Goal: Task Accomplishment & Management: Use online tool/utility

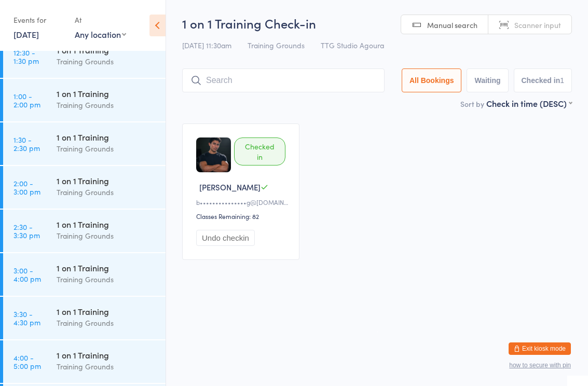
scroll to position [757, 0]
click at [111, 188] on div "Training Grounds" at bounding box center [107, 192] width 100 height 12
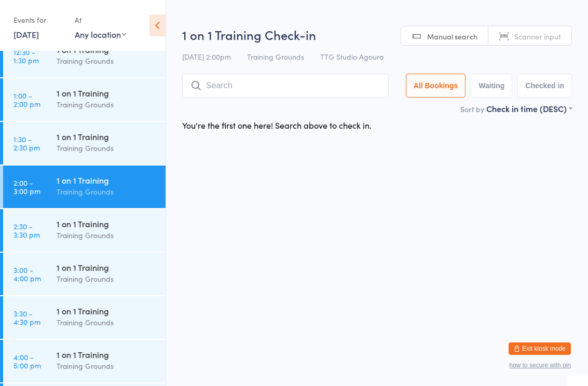
click at [291, 87] on input "search" at bounding box center [285, 86] width 207 height 24
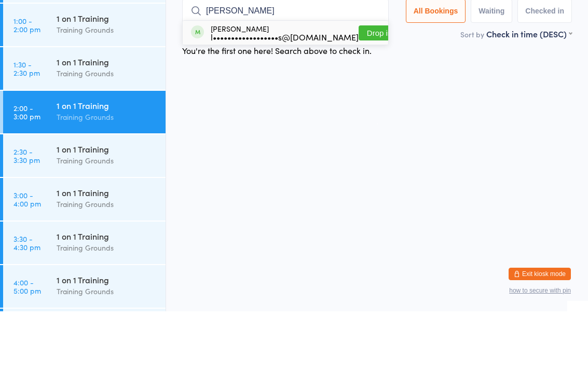
type input "Jess"
click at [270, 107] on div "l••••••••••••••••••s@[DOMAIN_NAME]" at bounding box center [285, 111] width 148 height 8
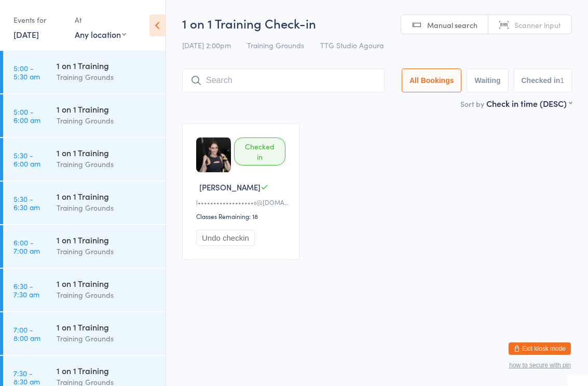
click at [35, 283] on time "6:30 - 7:30 am" at bounding box center [26, 290] width 26 height 17
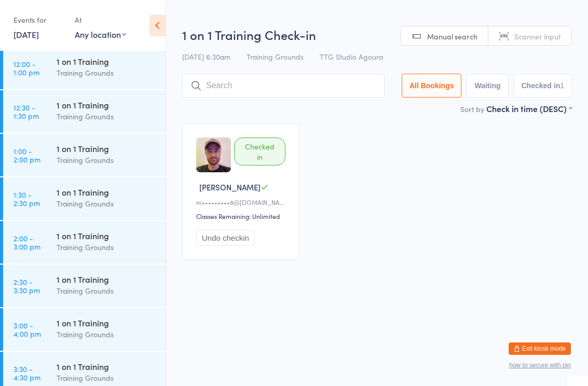
scroll to position [701, 0]
click at [93, 73] on div "Training Grounds" at bounding box center [107, 74] width 100 height 12
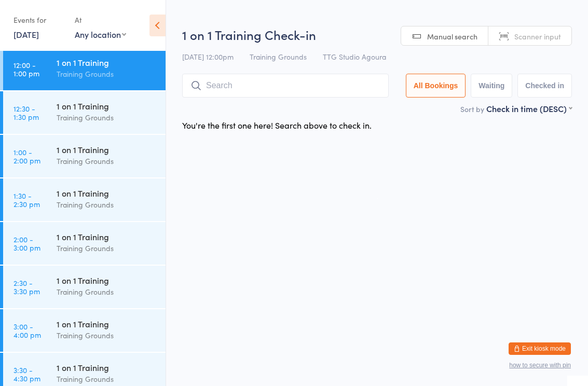
click at [320, 95] on input "search" at bounding box center [285, 86] width 207 height 24
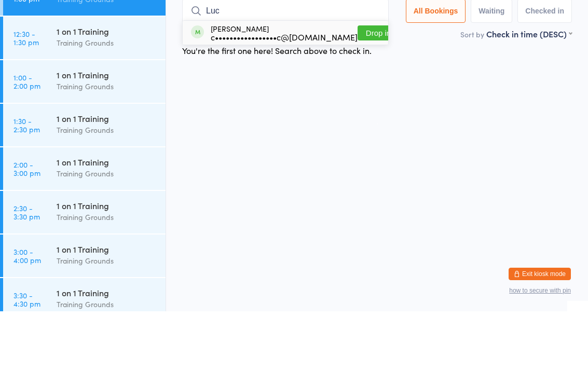
type input "Luc"
click at [285, 107] on div "c•••••••••••••••••c@[DOMAIN_NAME]" at bounding box center [284, 111] width 147 height 8
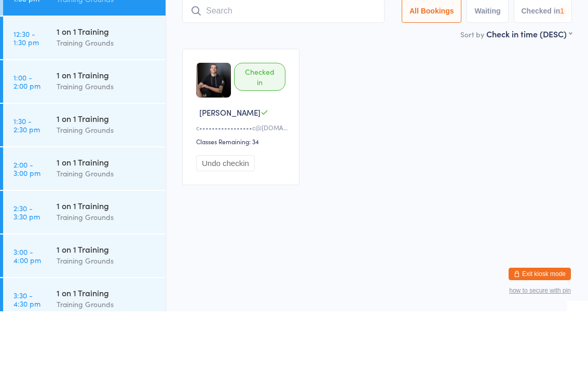
click at [95, 144] on div "1 on 1 Training" at bounding box center [107, 149] width 100 height 11
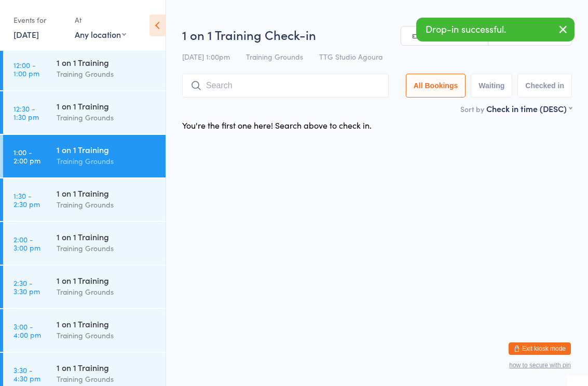
click at [344, 79] on input "search" at bounding box center [285, 86] width 207 height 24
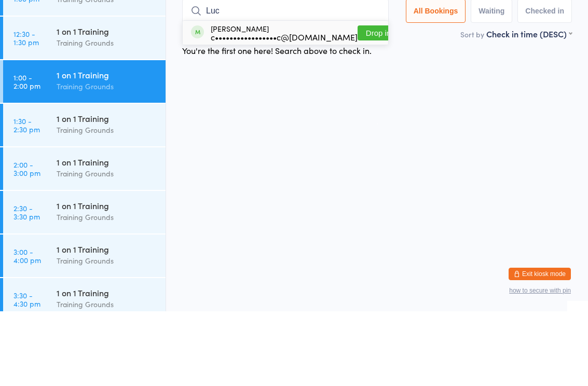
type input "Luc"
click at [287, 107] on div "c•••••••••••••••••c@[DOMAIN_NAME]" at bounding box center [284, 111] width 147 height 8
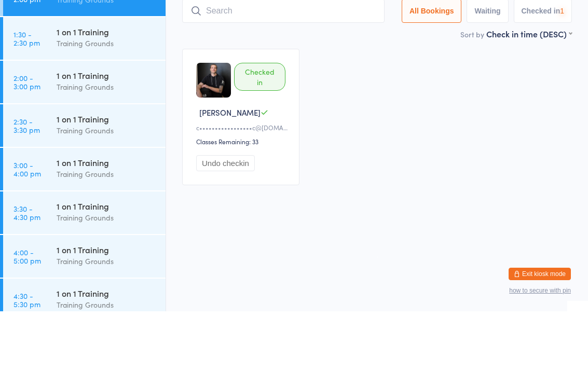
scroll to position [788, 0]
click at [114, 155] on div "Training Grounds" at bounding box center [107, 161] width 100 height 12
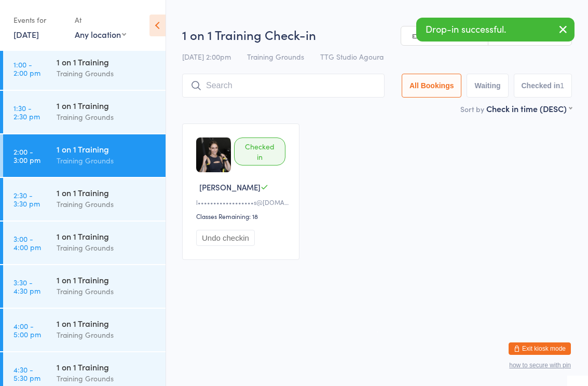
click at [359, 85] on input "search" at bounding box center [283, 86] width 202 height 24
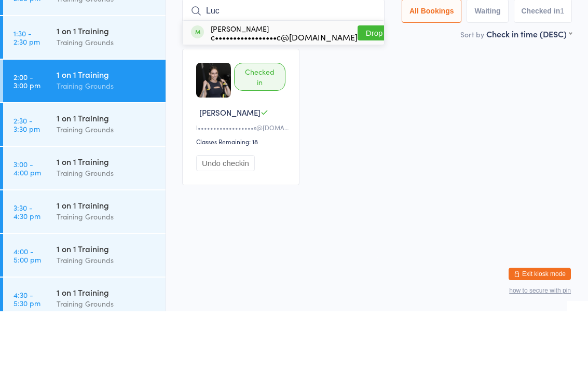
type input "Luc"
click at [280, 107] on div "c•••••••••••••••••c@[DOMAIN_NAME]" at bounding box center [284, 111] width 147 height 8
